Goal: Answer question/provide support

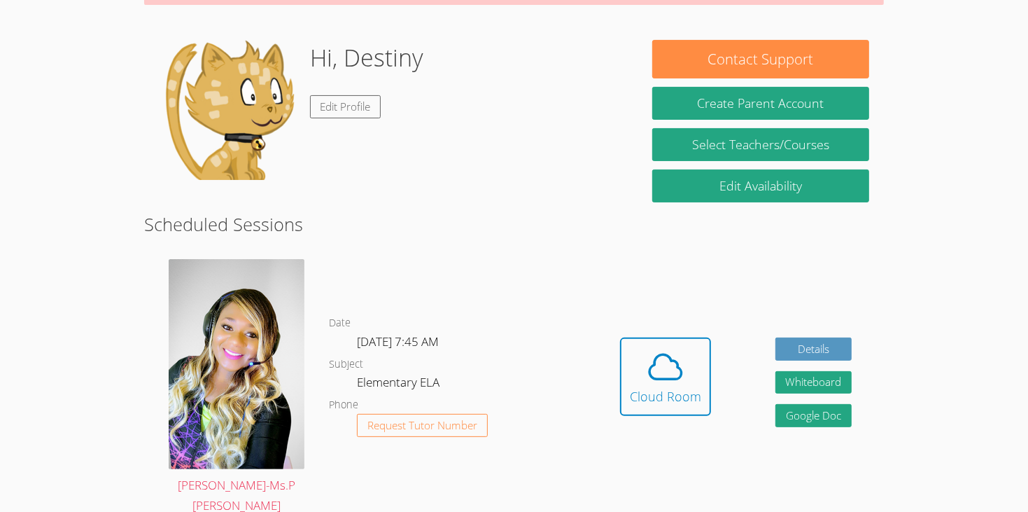
scroll to position [220, 0]
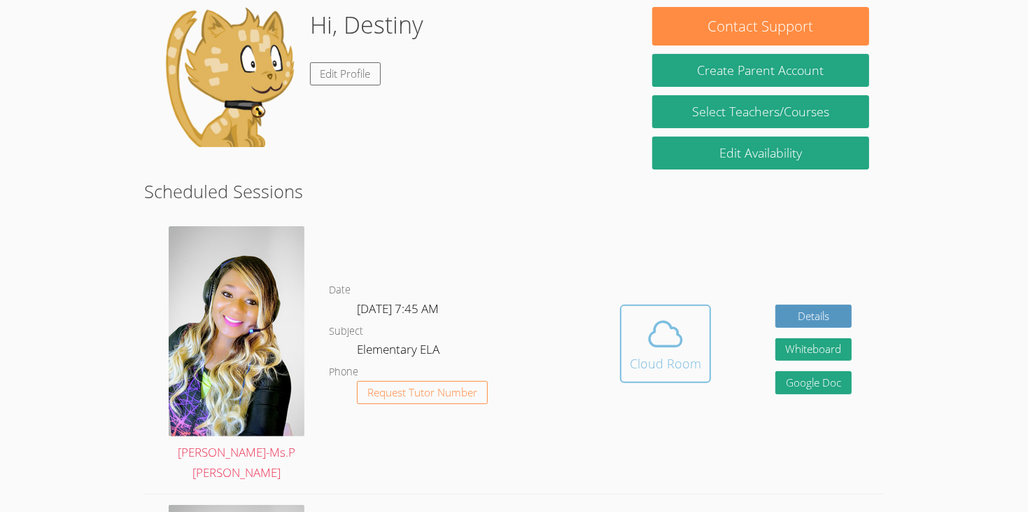
click at [651, 314] on icon at bounding box center [665, 333] width 39 height 39
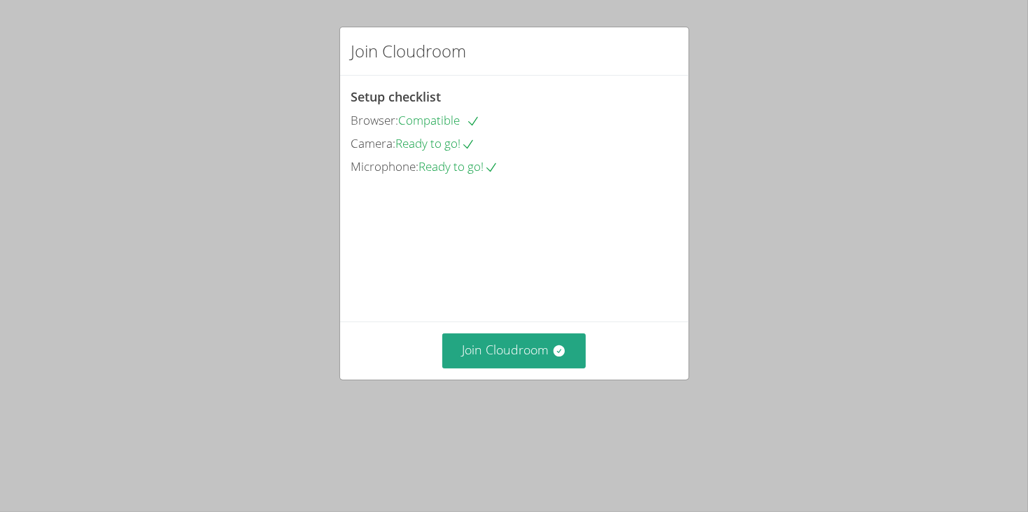
click at [495, 379] on div "Join Cloudroom" at bounding box center [514, 349] width 348 height 57
click at [535, 367] on button "Join Cloudroom" at bounding box center [513, 350] width 143 height 34
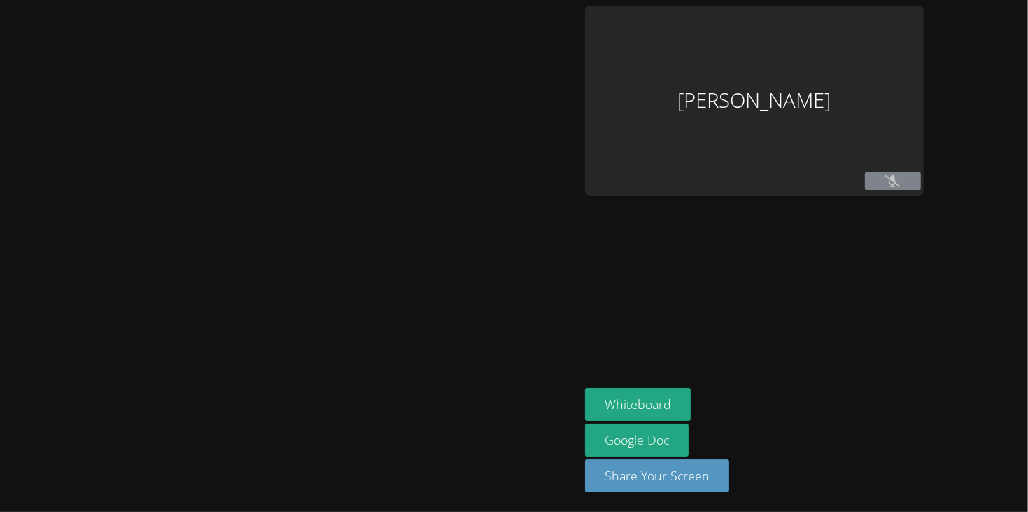
click at [551, 405] on div at bounding box center [290, 256] width 568 height 500
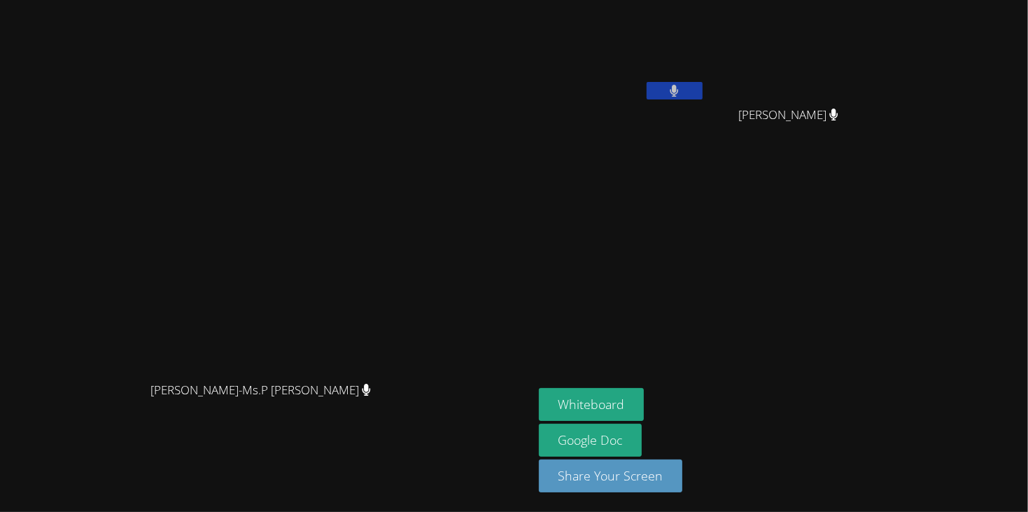
click at [703, 95] on button at bounding box center [675, 90] width 56 height 17
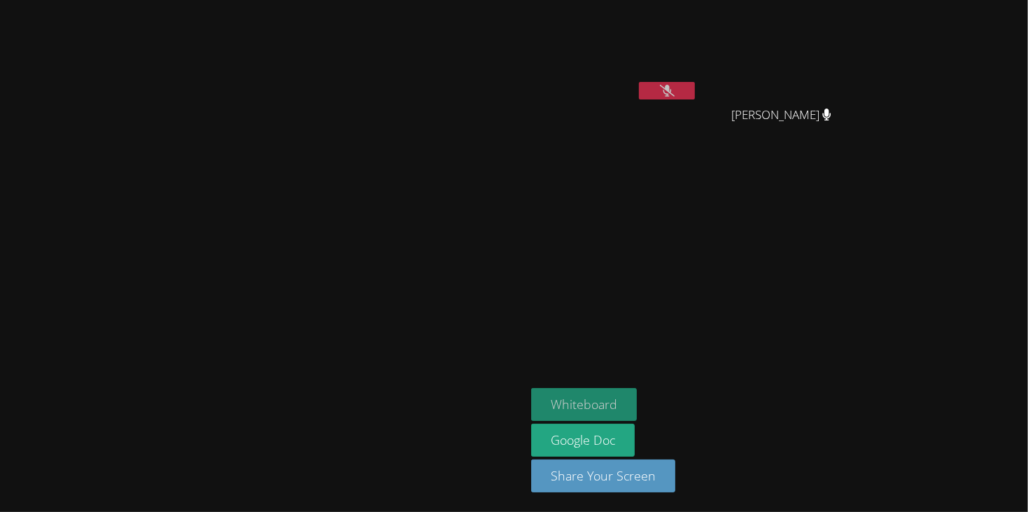
click at [637, 395] on button "Whiteboard" at bounding box center [584, 404] width 106 height 33
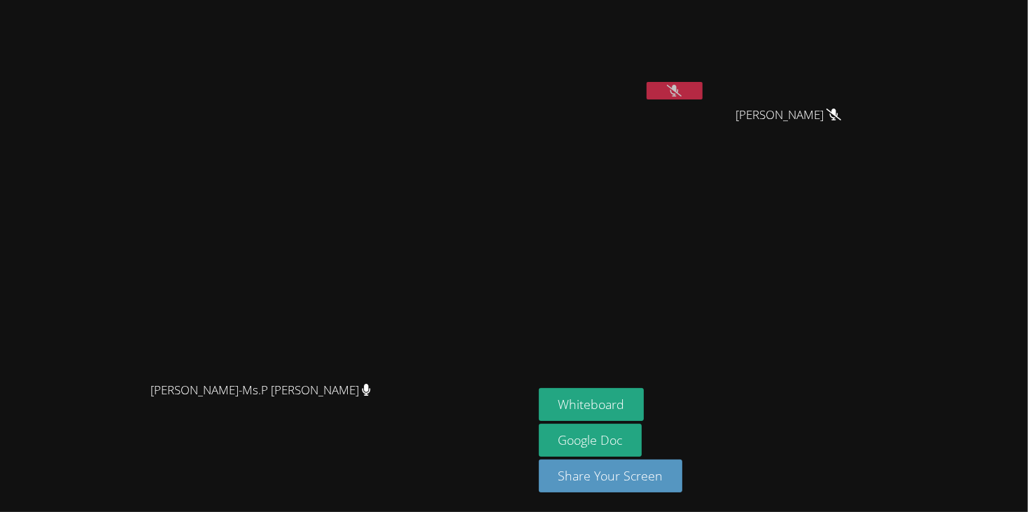
click at [682, 95] on icon at bounding box center [674, 91] width 15 height 12
click at [679, 88] on icon at bounding box center [674, 91] width 8 height 12
click at [682, 85] on icon at bounding box center [674, 91] width 15 height 12
click at [679, 85] on icon at bounding box center [674, 91] width 9 height 12
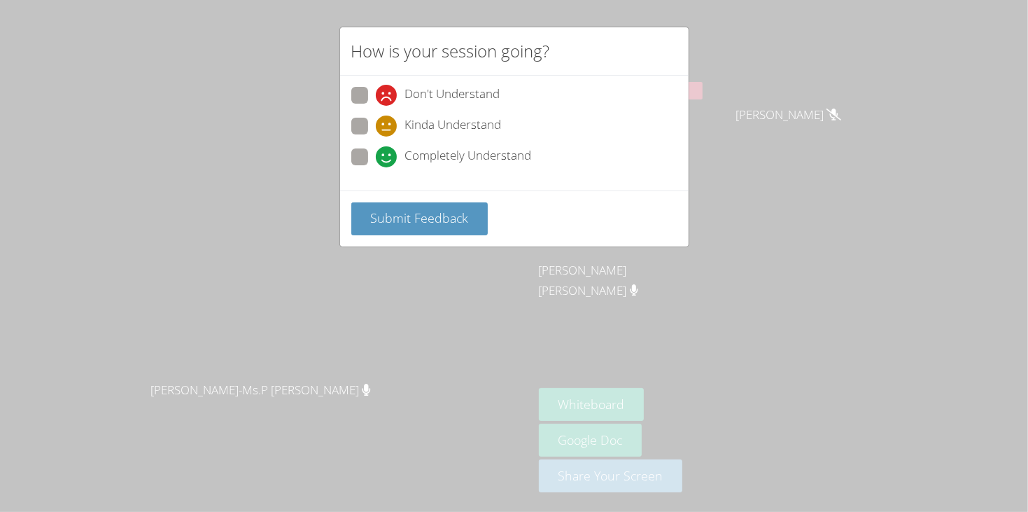
click at [376, 167] on span at bounding box center [376, 167] width 0 height 0
click at [376, 160] on input "Completely Understand" at bounding box center [382, 154] width 12 height 12
radio input "true"
click at [414, 221] on span "Submit Feedback" at bounding box center [419, 217] width 98 height 17
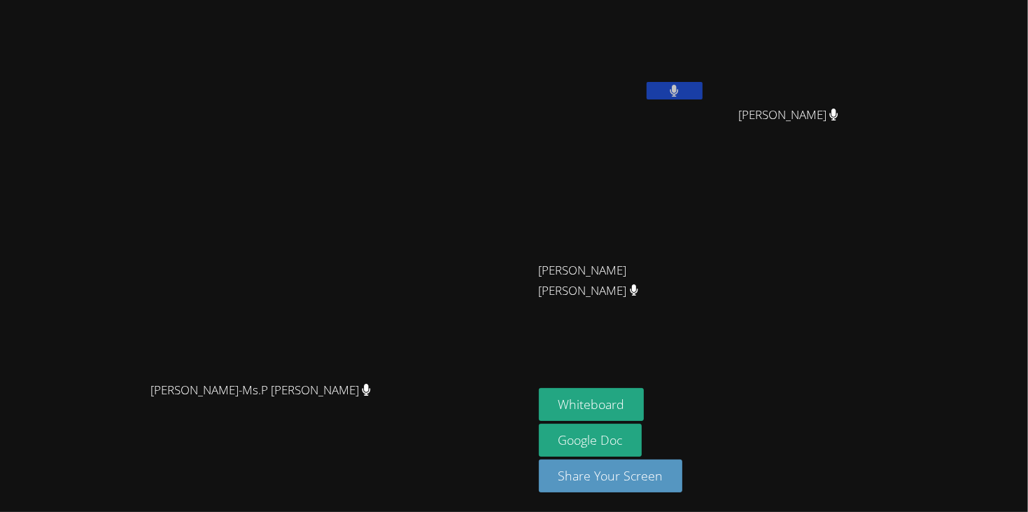
click at [703, 90] on button at bounding box center [675, 90] width 56 height 17
